Goal: Task Accomplishment & Management: Manage account settings

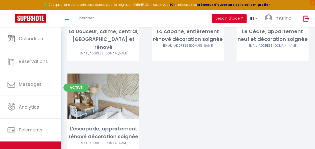
scroll to position [100, 0]
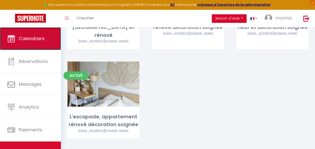
click at [44, 40] on span "Calendriers" at bounding box center [32, 38] width 26 height 6
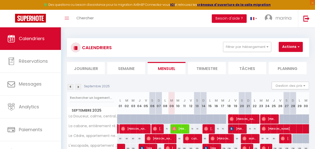
scroll to position [28, 0]
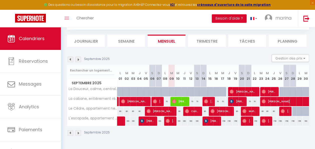
click at [79, 57] on img at bounding box center [78, 60] width 6 height 6
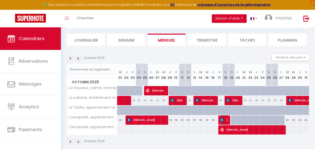
click at [221, 118] on img at bounding box center [222, 120] width 4 height 4
select select "OK"
select select "0"
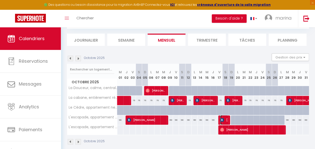
select select "1"
select select
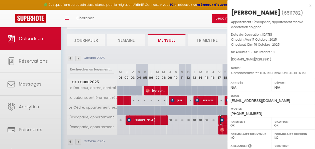
select select "25229"
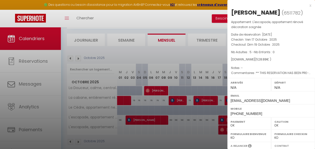
click at [210, 137] on div at bounding box center [157, 74] width 315 height 149
